Goal: Task Accomplishment & Management: Manage account settings

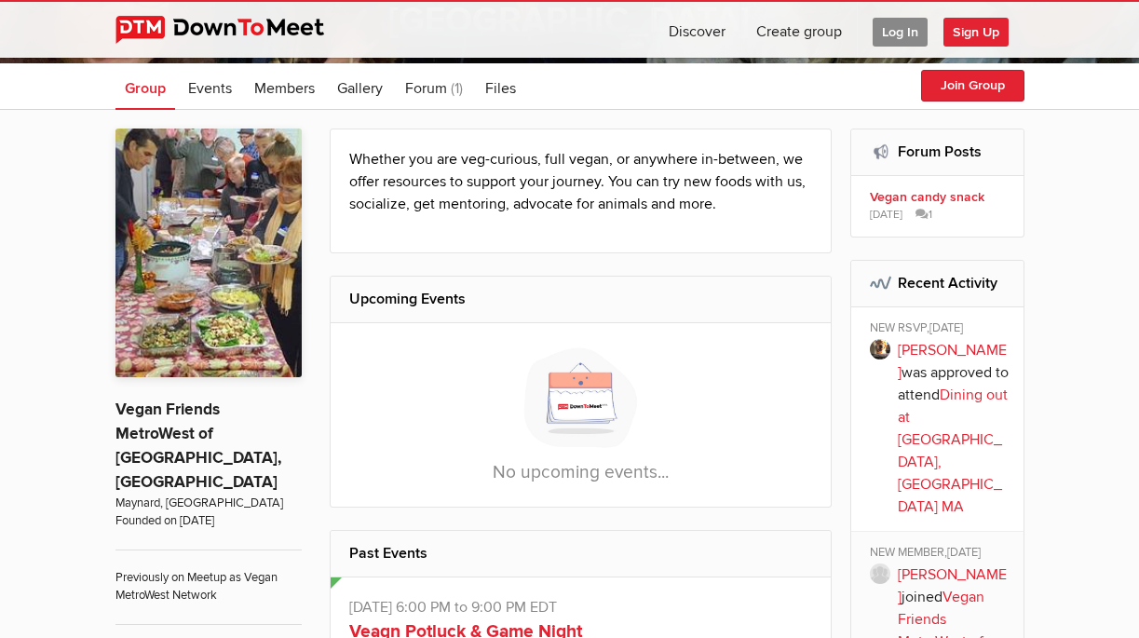
scroll to position [447, 0]
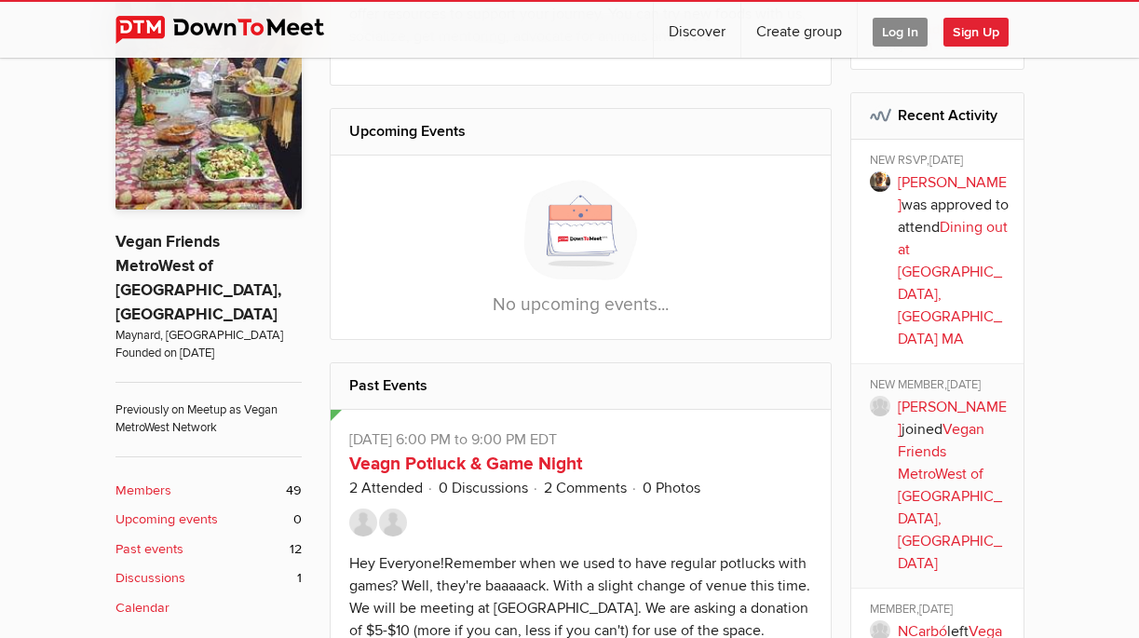
click at [601, 240] on img at bounding box center [579, 229] width 119 height 107
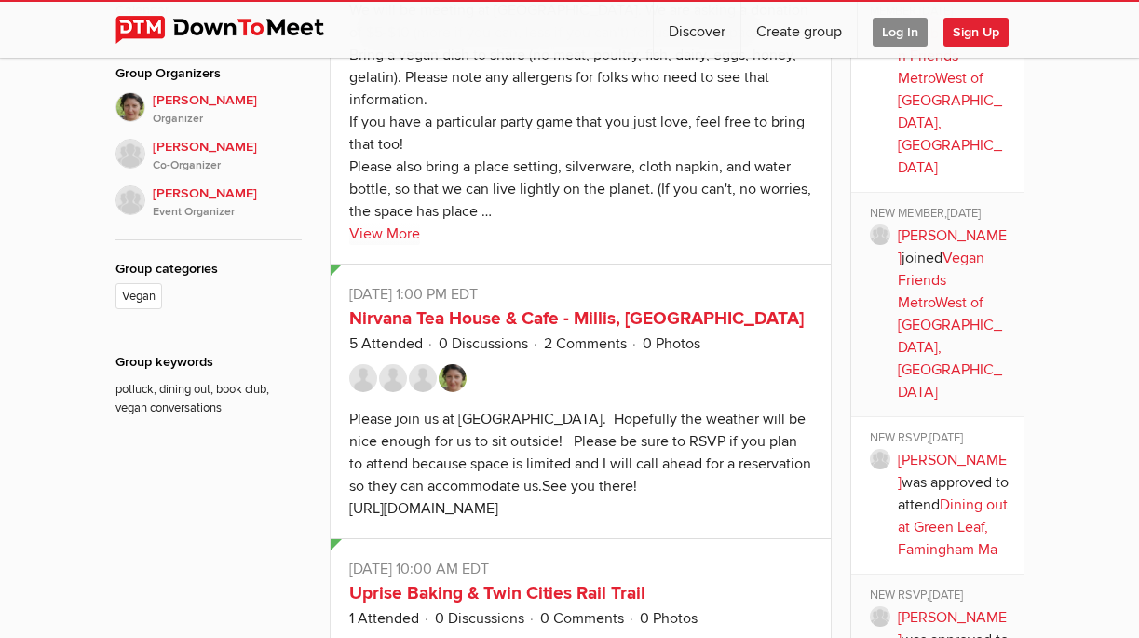
scroll to position [219, 0]
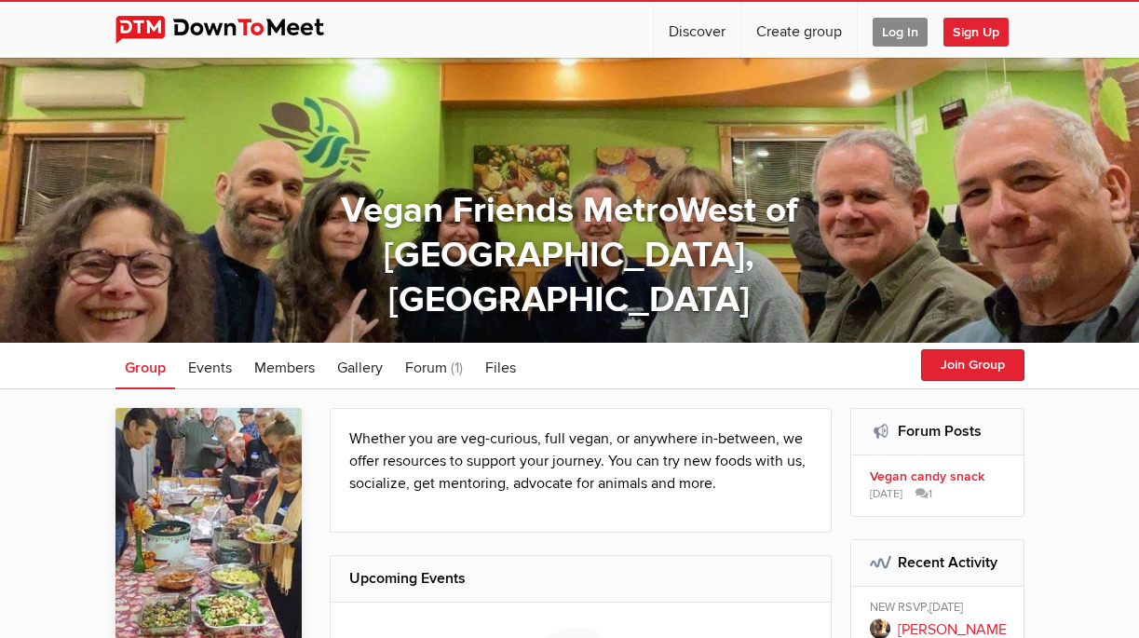
click at [895, 33] on span "Log In" at bounding box center [899, 32] width 55 height 29
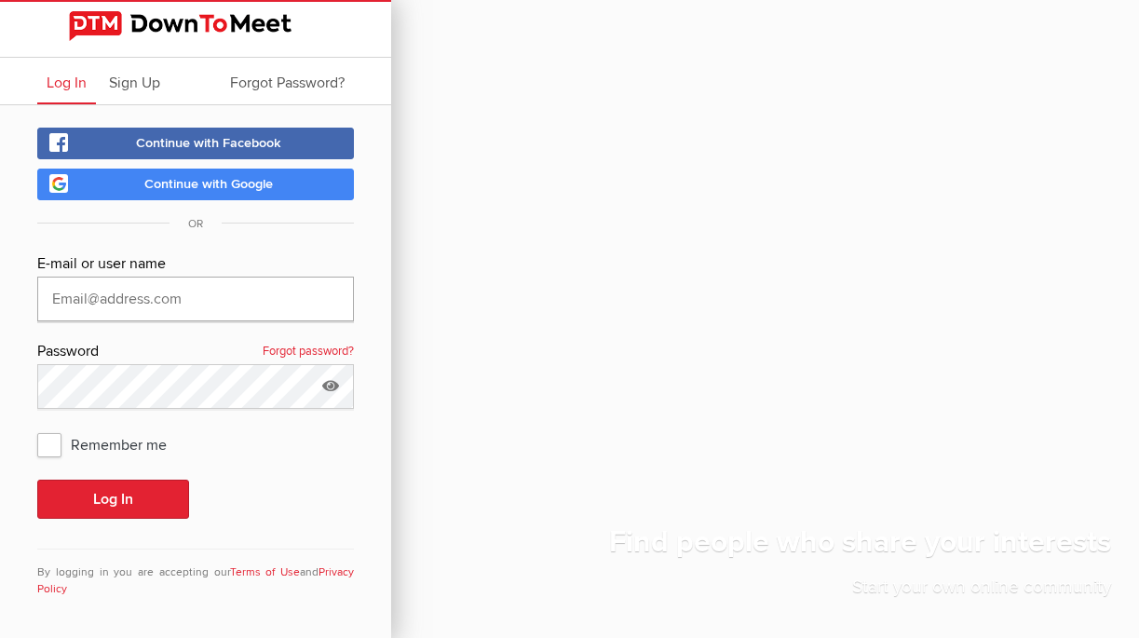
type input "[EMAIL_ADDRESS][DOMAIN_NAME]"
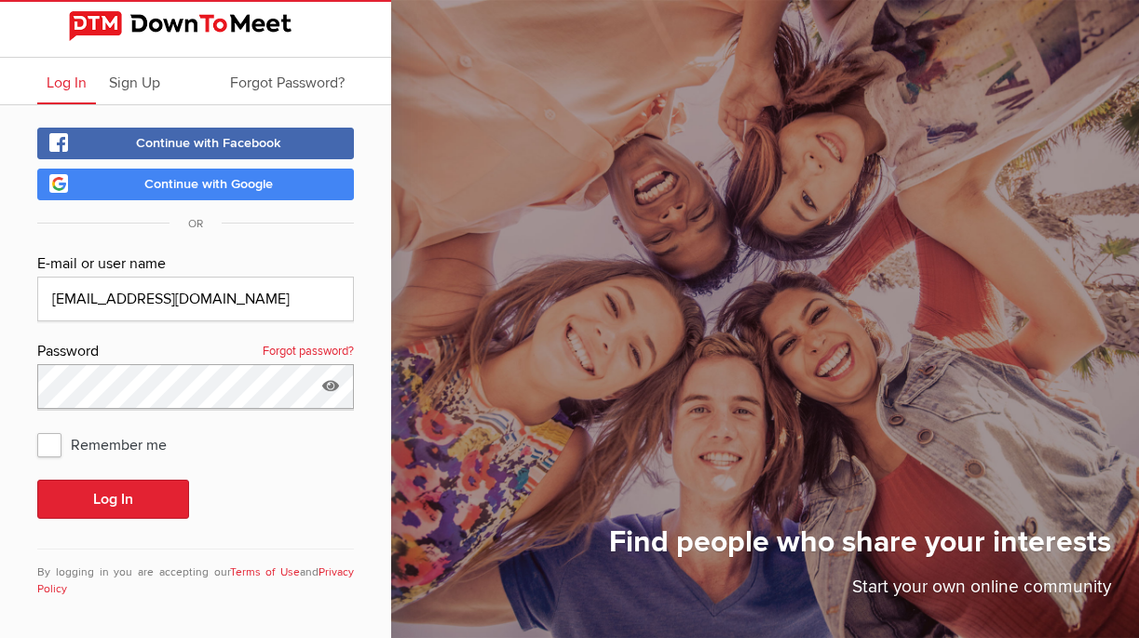
click at [113, 499] on button "Log In" at bounding box center [113, 498] width 152 height 39
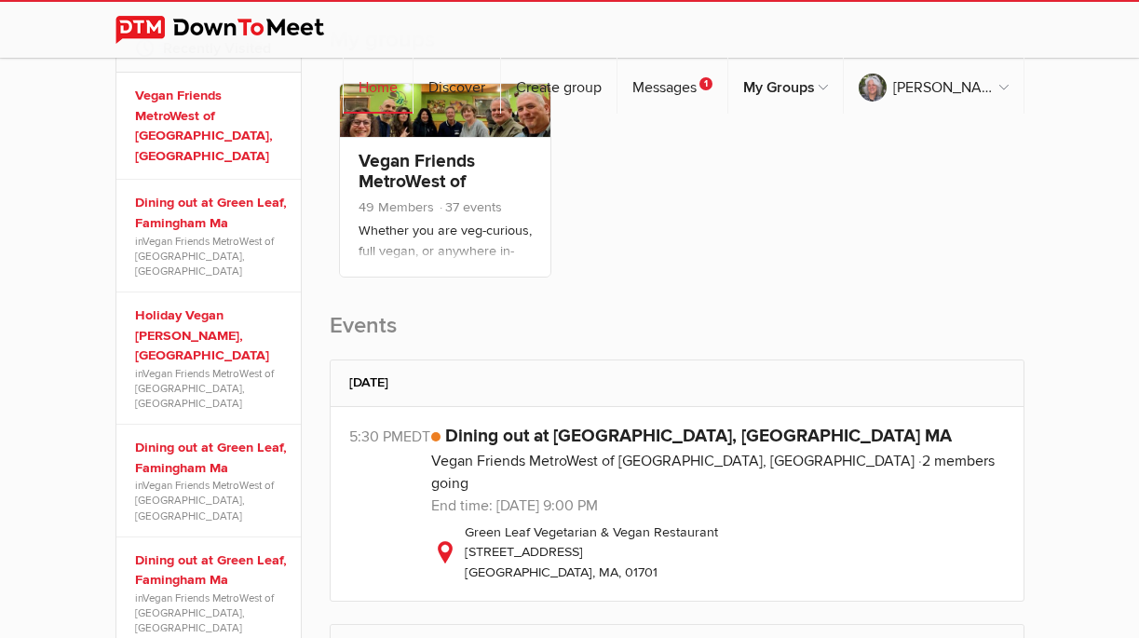
scroll to position [338, 0]
